Goal: Information Seeking & Learning: Learn about a topic

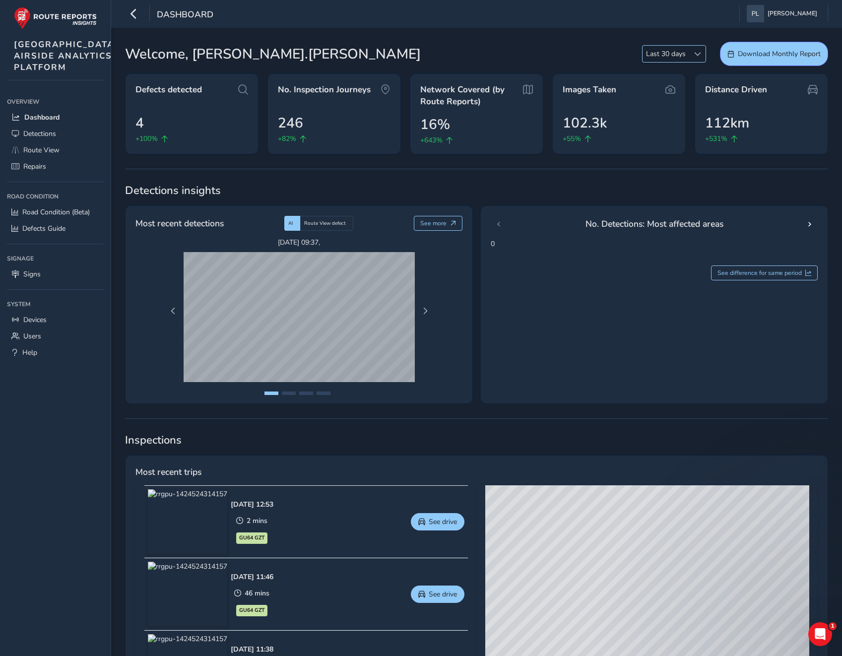
click at [672, 48] on span "Last 30 days" at bounding box center [665, 54] width 47 height 16
click at [676, 104] on li "Last 90 days" at bounding box center [673, 107] width 63 height 16
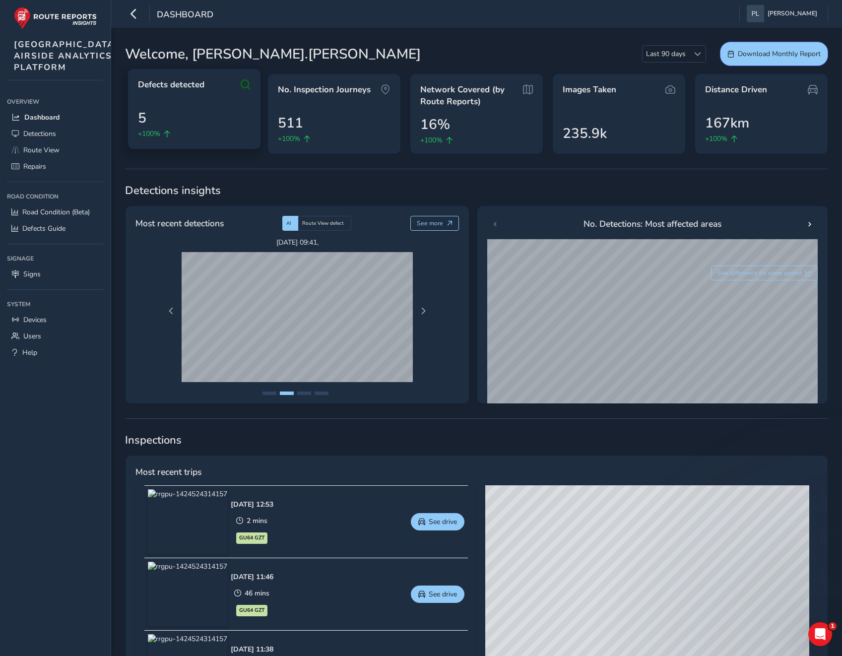
click at [148, 111] on div "5 +100%" at bounding box center [194, 123] width 113 height 31
click at [37, 138] on span "Detections" at bounding box center [39, 133] width 33 height 9
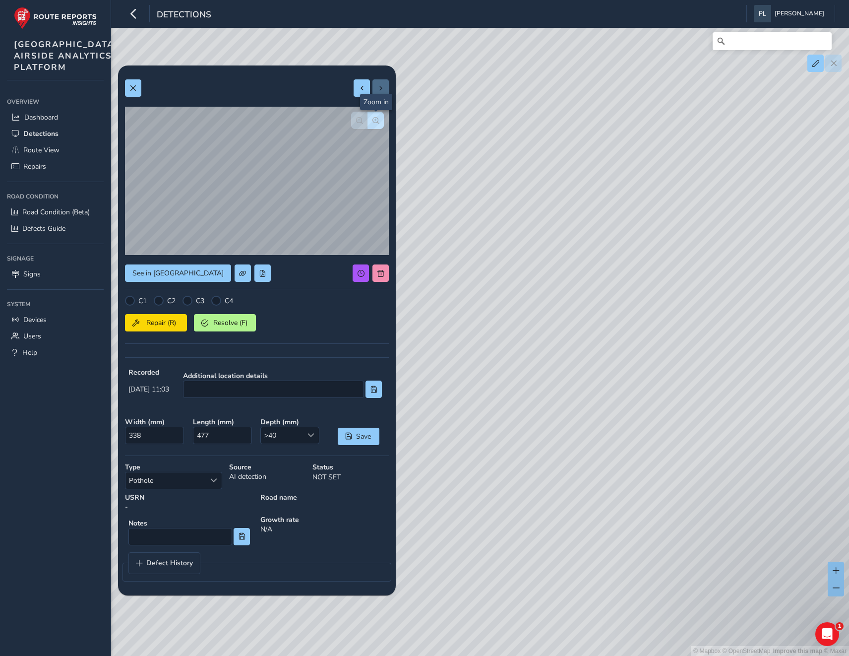
click at [377, 117] on span "button" at bounding box center [375, 120] width 7 height 7
click at [373, 120] on span "button" at bounding box center [375, 120] width 7 height 7
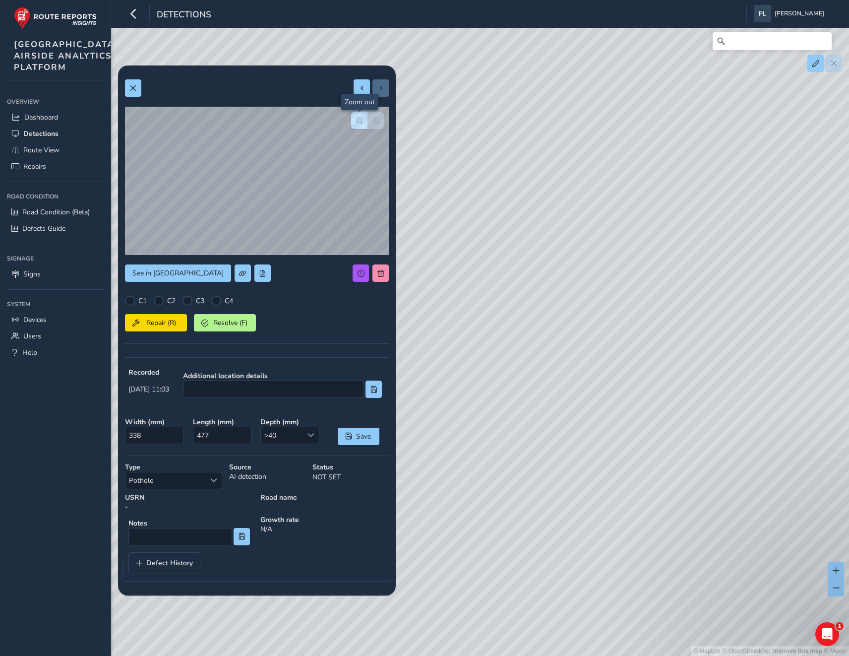
click at [357, 117] on span "button" at bounding box center [359, 120] width 7 height 7
click at [140, 87] on button at bounding box center [133, 87] width 16 height 17
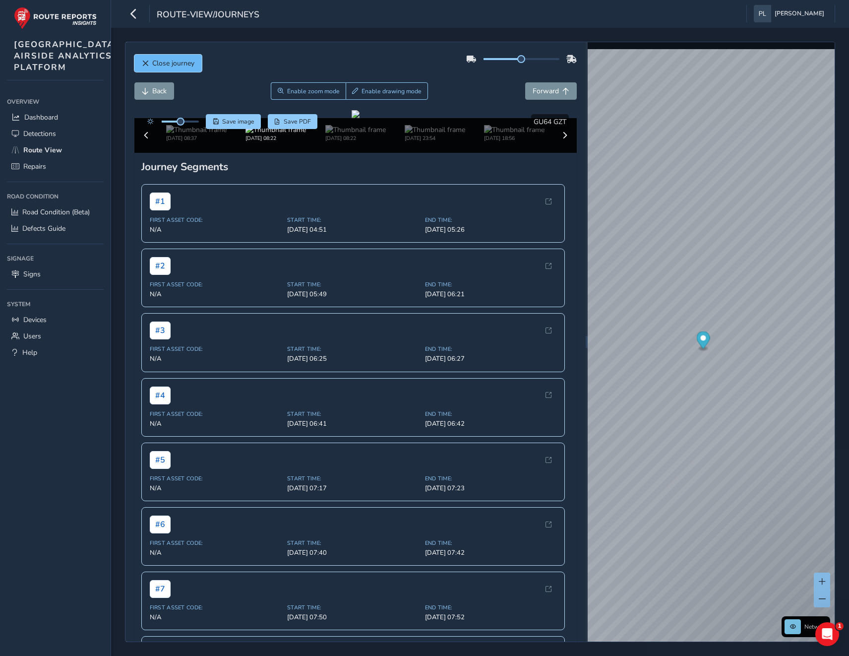
click at [165, 63] on span "Close journey" at bounding box center [173, 63] width 42 height 9
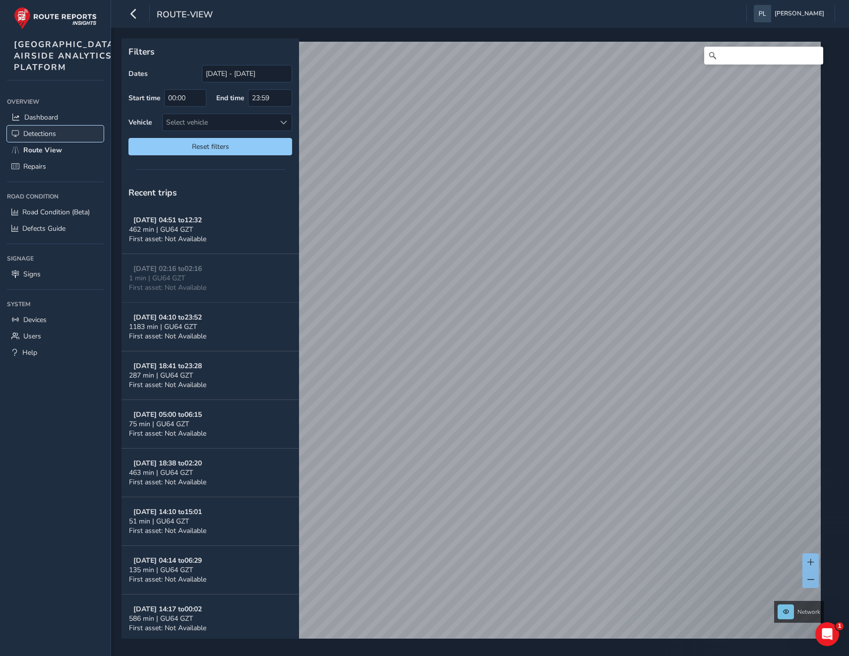
click at [38, 138] on span "Detections" at bounding box center [39, 133] width 33 height 9
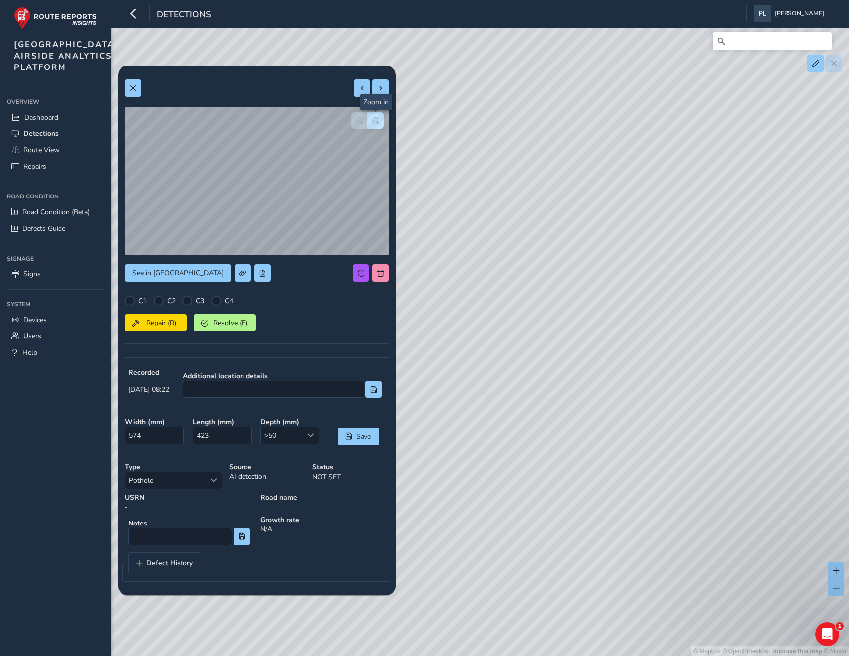
click at [374, 115] on button "button" at bounding box center [375, 120] width 16 height 17
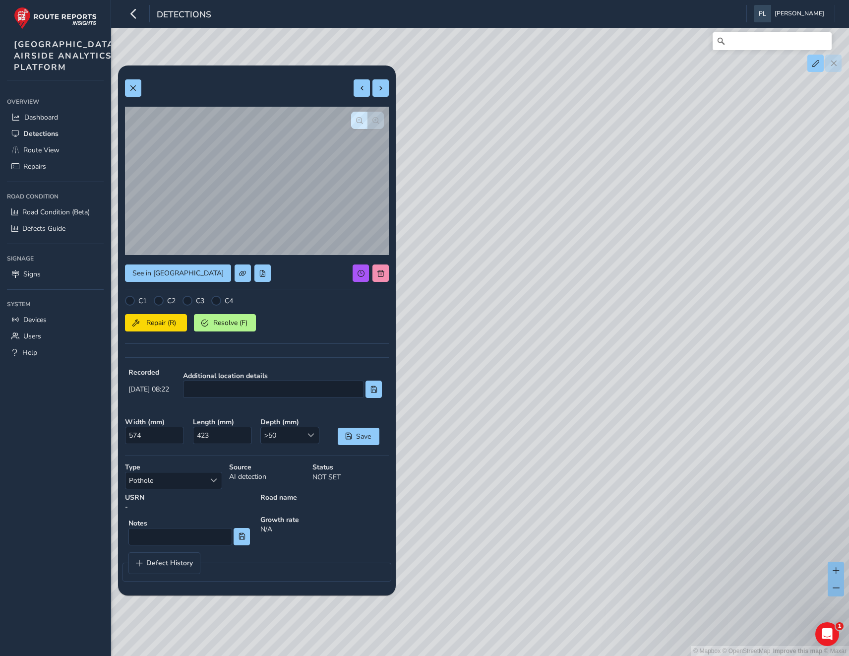
click at [374, 115] on div at bounding box center [367, 120] width 33 height 17
click at [137, 86] on button at bounding box center [133, 87] width 16 height 17
click at [378, 120] on span "button" at bounding box center [375, 120] width 7 height 7
click at [353, 118] on button "button" at bounding box center [359, 120] width 16 height 17
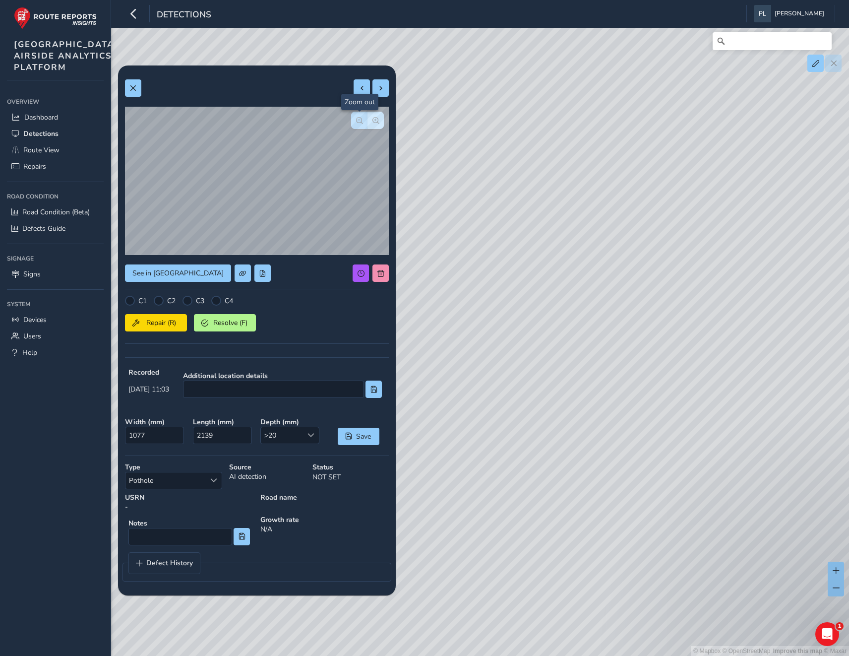
click at [353, 118] on button "button" at bounding box center [359, 120] width 16 height 17
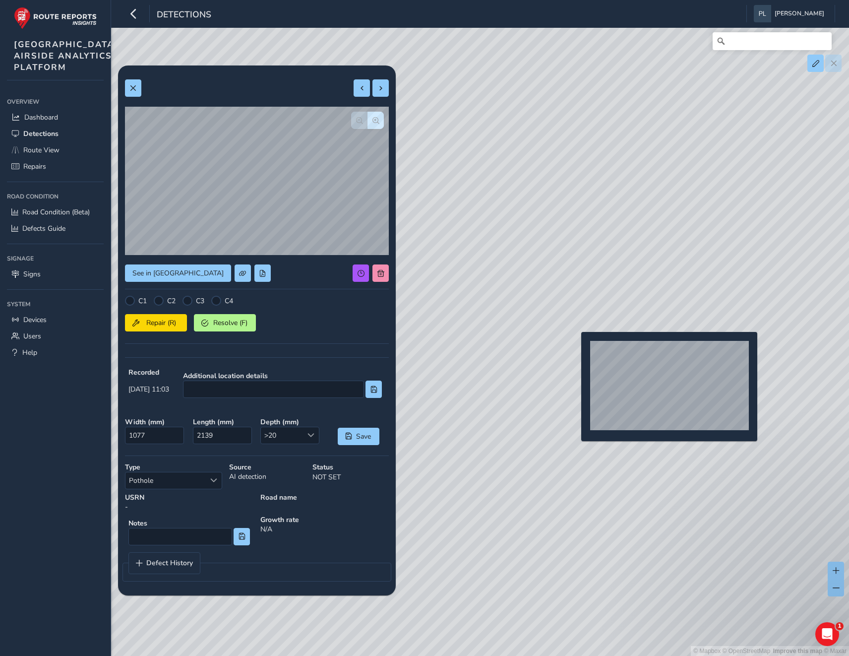
click at [575, 348] on div "© Mapbox © OpenStreetMap Improve this map © Maxar" at bounding box center [424, 328] width 849 height 656
type input "583"
type input "1208"
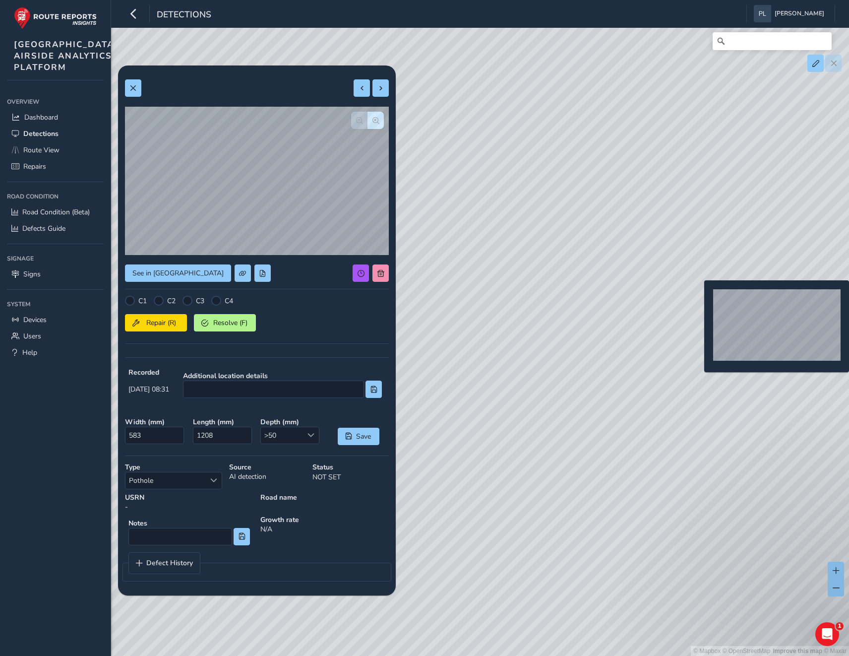
click at [698, 296] on div "© Mapbox © OpenStreetMap Improve this map © Maxar" at bounding box center [424, 328] width 849 height 656
type input "258"
type input "310"
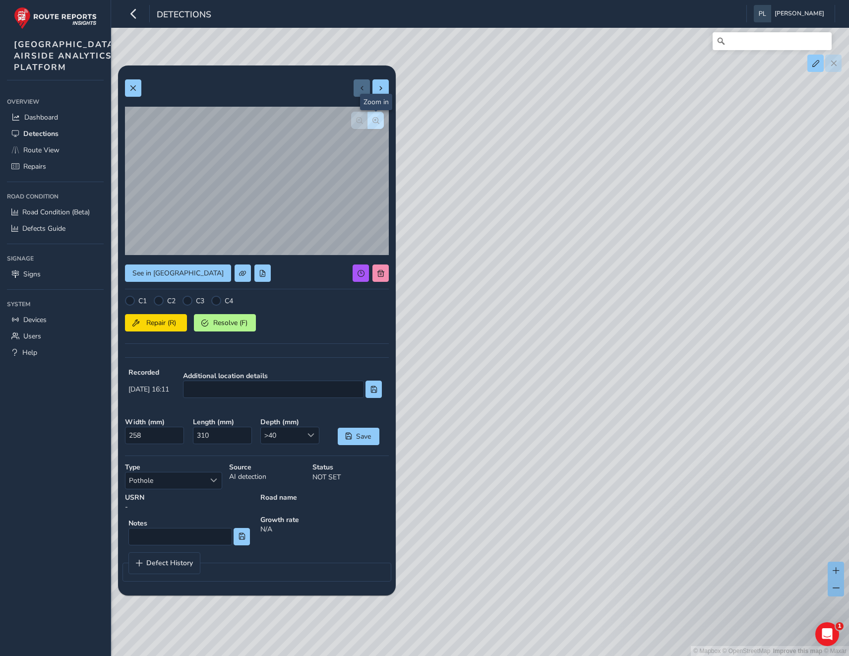
click at [378, 120] on span "button" at bounding box center [375, 120] width 7 height 7
click at [355, 122] on button "button" at bounding box center [359, 120] width 16 height 17
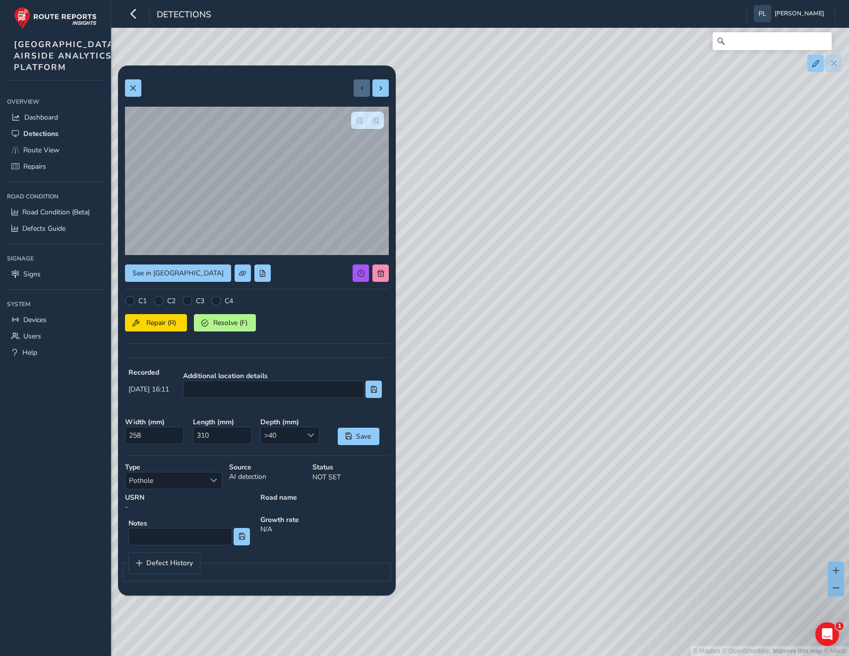
drag, startPoint x: 268, startPoint y: 74, endPoint x: 291, endPoint y: 100, distance: 34.4
click at [291, 100] on div "See in Route View C1 C2 C3 C4 Repair (R) Resolve (F) Recorded Sep 15 2025, 16:1…" at bounding box center [257, 329] width 264 height 515
drag, startPoint x: 216, startPoint y: 75, endPoint x: 221, endPoint y: 74, distance: 5.2
click at [217, 75] on div "See in Route View C1 C2 C3 C4 Repair (R) Resolve (F) Recorded Sep 15 2025, 16:1…" at bounding box center [257, 329] width 264 height 515
click at [372, 117] on button "button" at bounding box center [375, 120] width 16 height 17
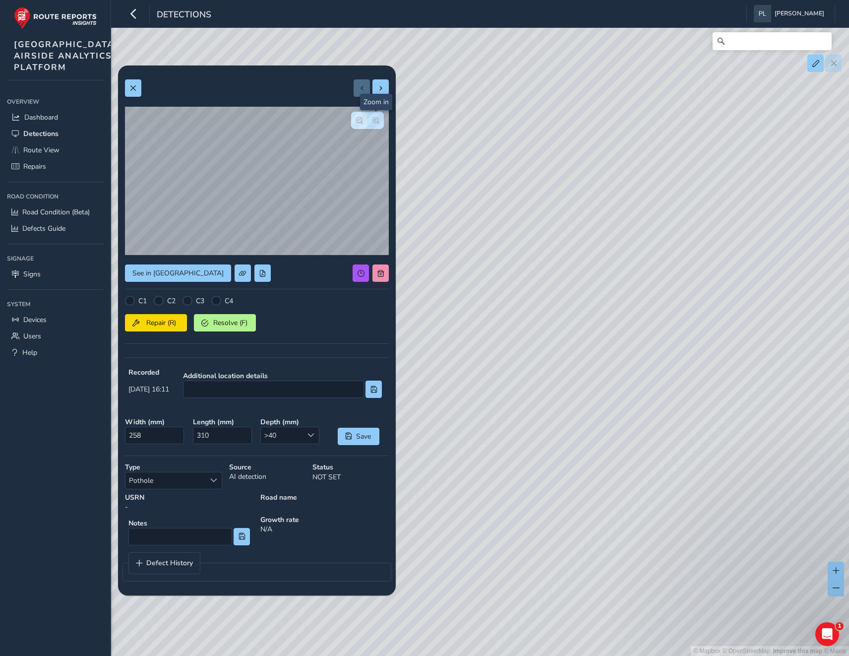
click at [372, 117] on span "button" at bounding box center [375, 120] width 7 height 7
click at [360, 123] on span "button" at bounding box center [359, 120] width 7 height 7
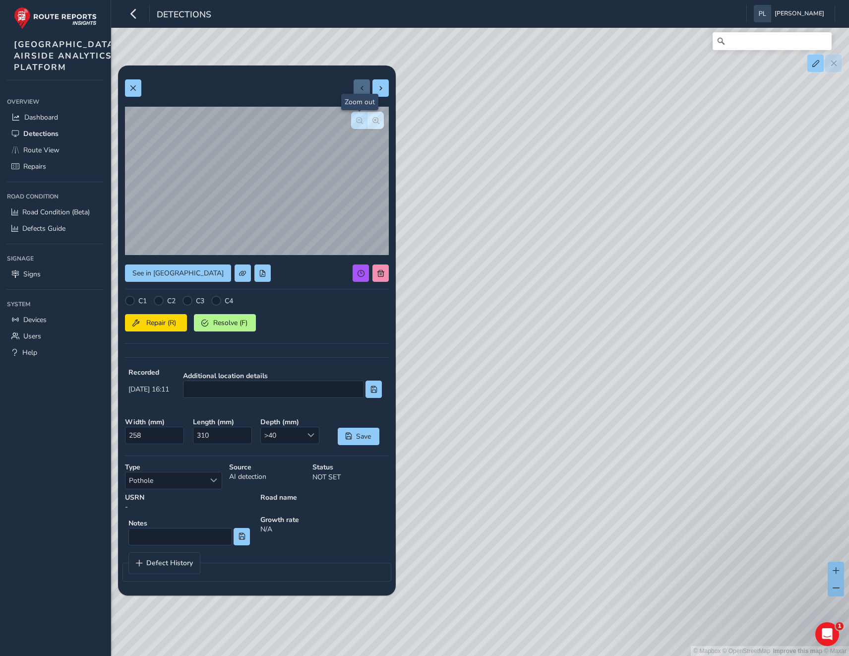
click at [360, 123] on span "button" at bounding box center [359, 120] width 7 height 7
click at [379, 88] on span at bounding box center [380, 88] width 7 height 7
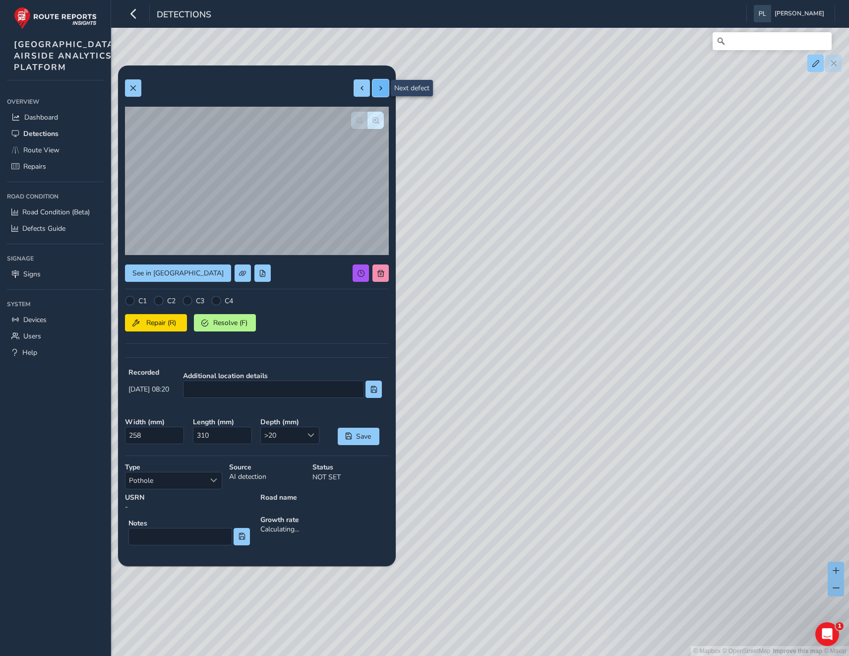
type input "891"
type input "987"
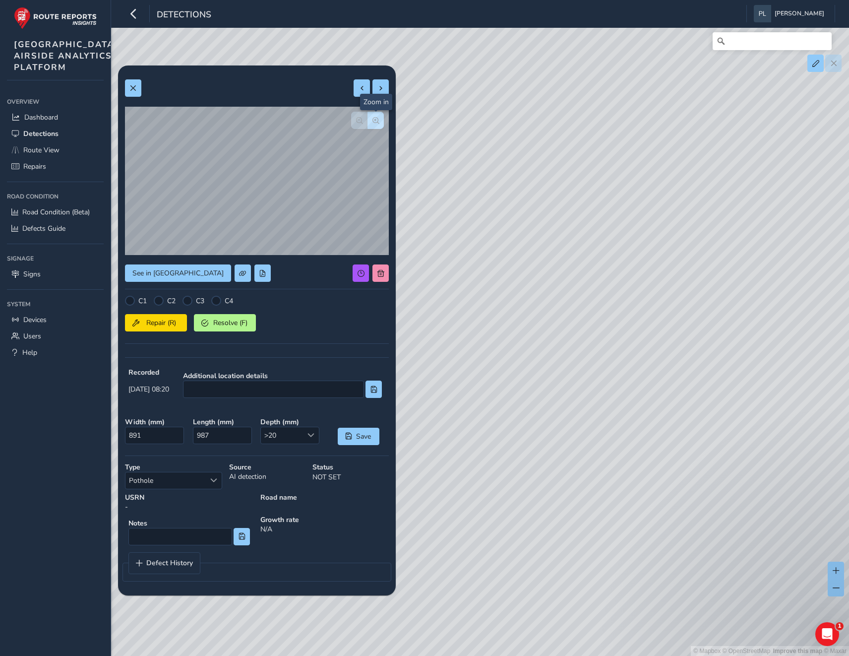
click at [380, 119] on button "button" at bounding box center [375, 120] width 16 height 17
click at [361, 89] on span at bounding box center [362, 88] width 7 height 7
type input "258"
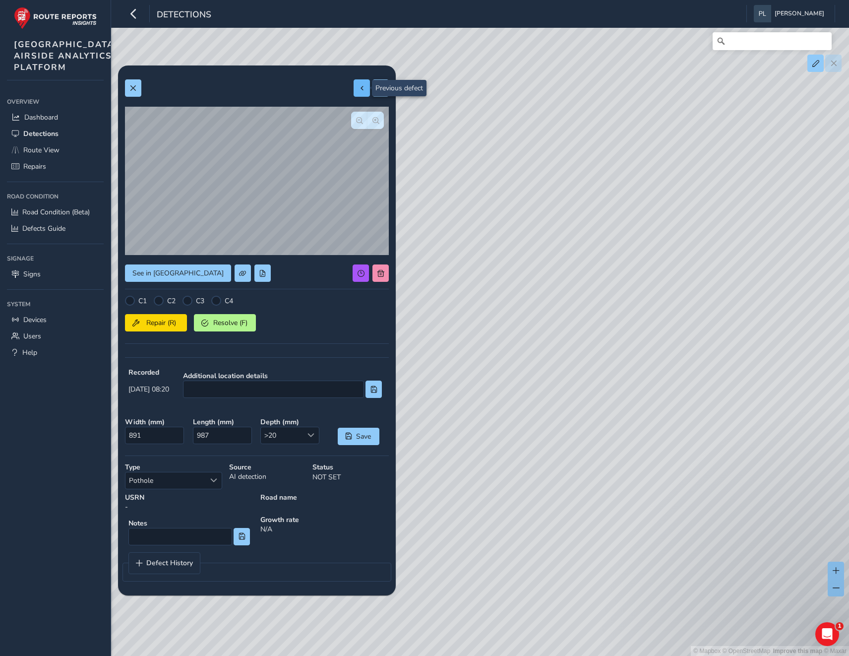
type input "310"
click at [361, 89] on div at bounding box center [371, 87] width 35 height 17
click at [133, 92] on button at bounding box center [133, 87] width 16 height 17
click at [376, 118] on span "button" at bounding box center [375, 120] width 7 height 7
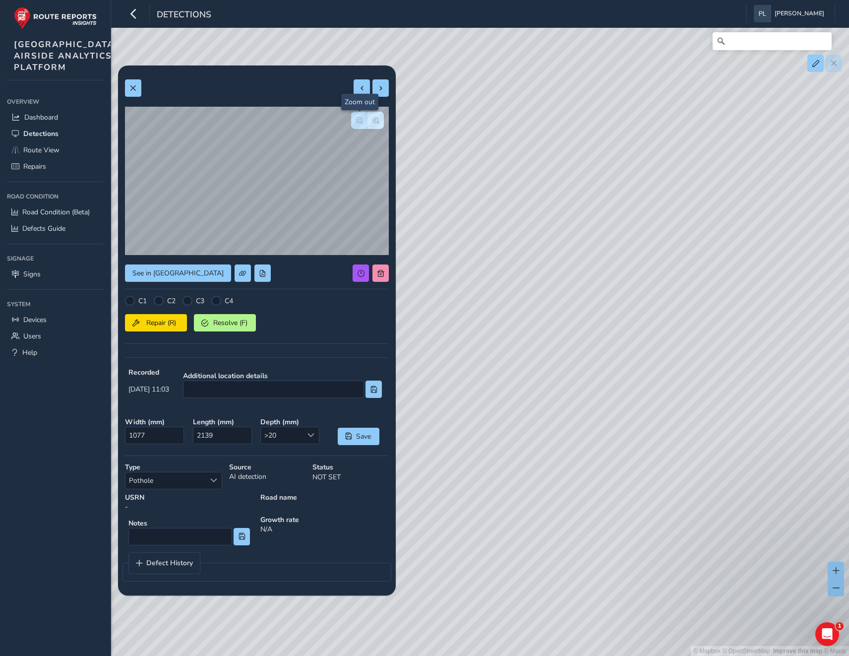
click at [359, 118] on span "button" at bounding box center [359, 120] width 7 height 7
click at [379, 90] on span at bounding box center [380, 88] width 7 height 7
type input "338"
type input "477"
click at [379, 90] on div at bounding box center [371, 87] width 35 height 17
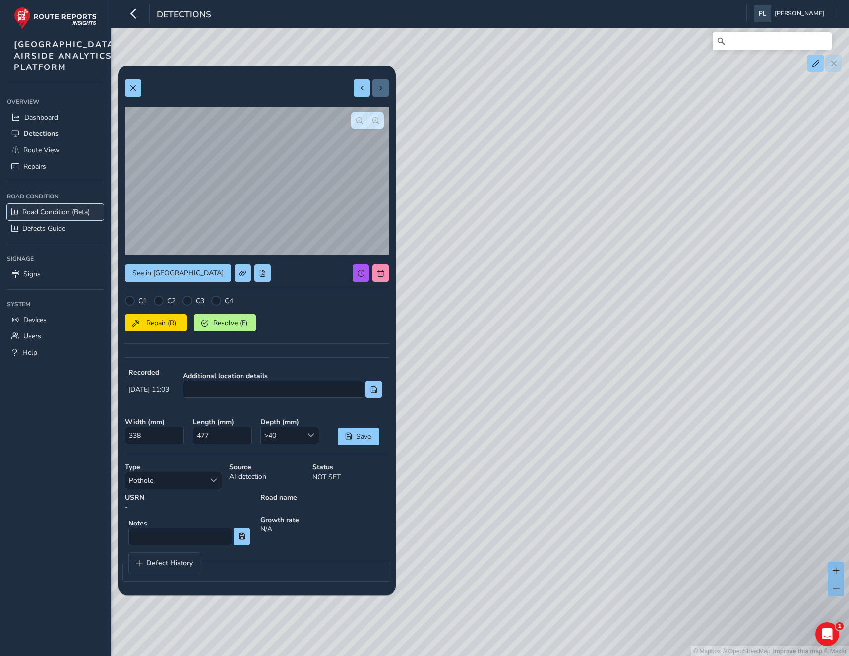
click at [46, 217] on span "Road Condition (Beta)" at bounding box center [55, 211] width 67 height 9
